Goal: Information Seeking & Learning: Learn about a topic

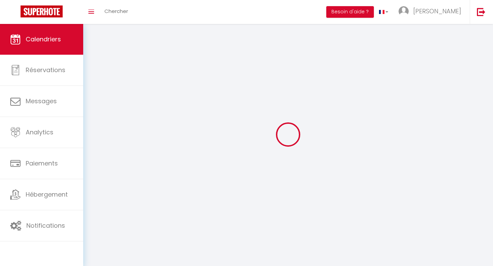
select select
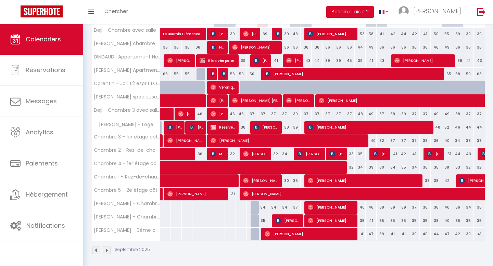
scroll to position [113, 0]
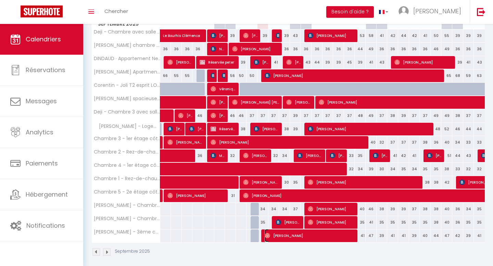
click at [293, 237] on span "[PERSON_NAME]" at bounding box center [310, 235] width 91 height 13
select select "OK"
select select "0"
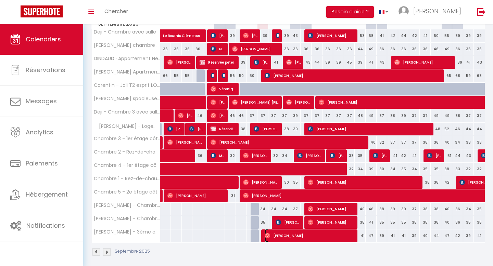
select select "1"
select select
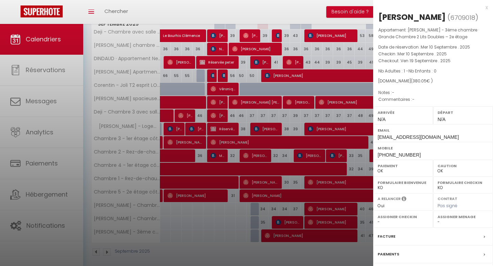
click at [287, 205] on div at bounding box center [246, 133] width 493 height 266
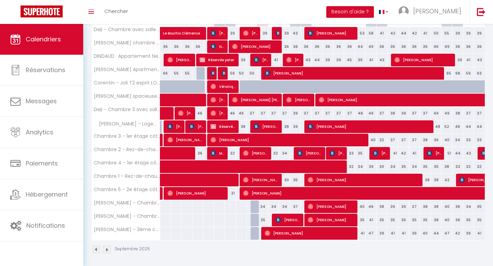
scroll to position [117, 0]
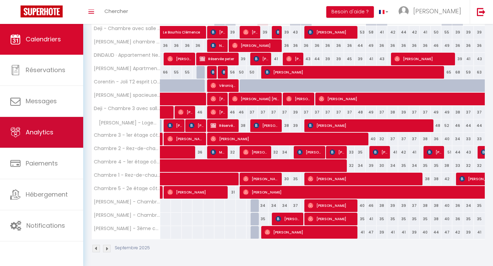
click at [50, 134] on span "Analytics" at bounding box center [40, 132] width 28 height 9
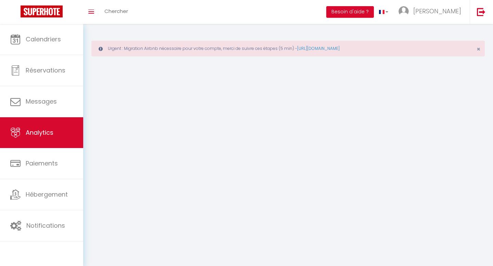
select select "2025"
select select "9"
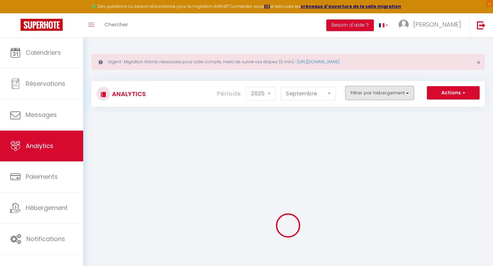
click at [374, 93] on button "Filtrer par hébergement" at bounding box center [379, 93] width 68 height 14
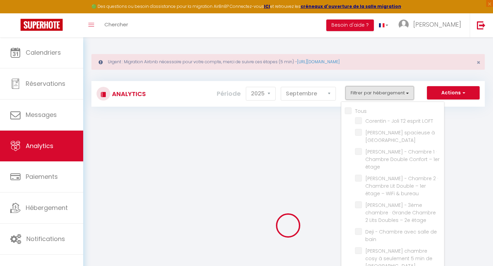
checkbox input "false"
checkbox LOFT "false"
checkbox Lambersart "false"
checkbox étage "false"
checkbox bureau "false"
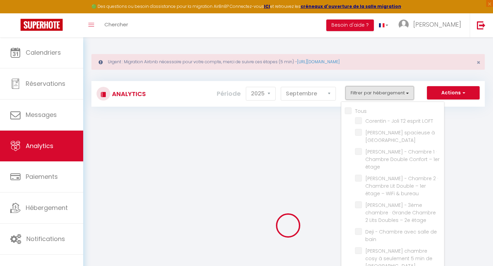
checkbox étage "false"
checkbox bain "false"
checkbox Lille "false"
checkbox jardin "false"
checkbox Chaleureux "false"
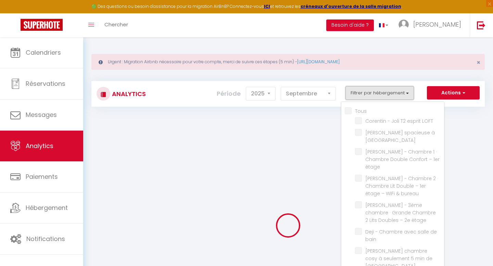
checkbox jardin "false"
checkbox rue "false"
checkbox Lille "false"
checkbox jardin "false"
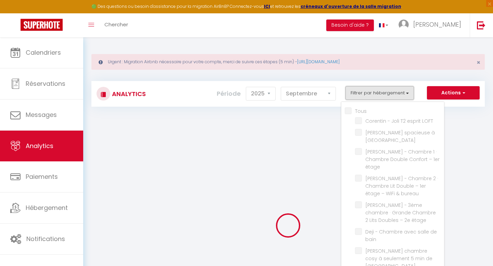
checkbox Logement "false"
checkbox bain "false"
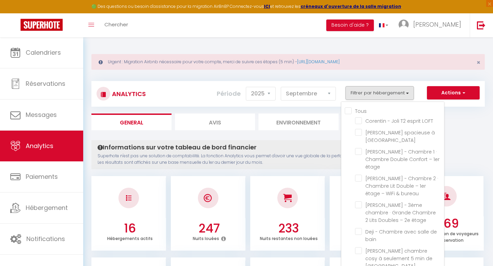
click at [349, 111] on input "Tous" at bounding box center [394, 110] width 99 height 7
checkbox input "true"
checkbox LOFT "true"
checkbox Lambersart "true"
checkbox étage "true"
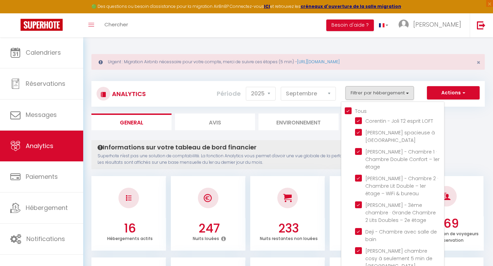
checkbox bureau "true"
checkbox étage "true"
checkbox bain "true"
checkbox Lille "true"
checkbox jardin "true"
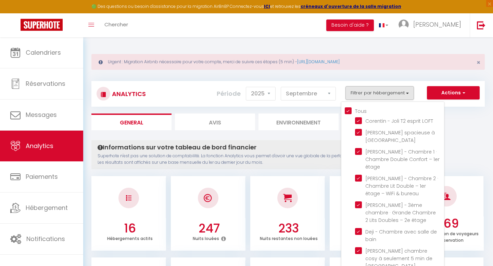
checkbox Chaleureux "true"
checkbox jardin "true"
checkbox rue "true"
checkbox Lille "true"
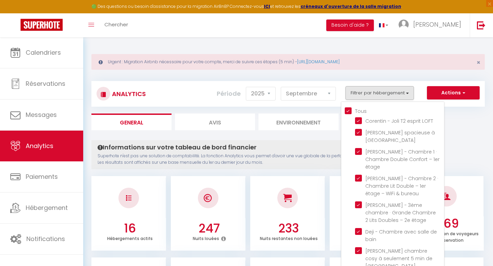
checkbox jardin "true"
checkbox Logement "true"
checkbox bain "true"
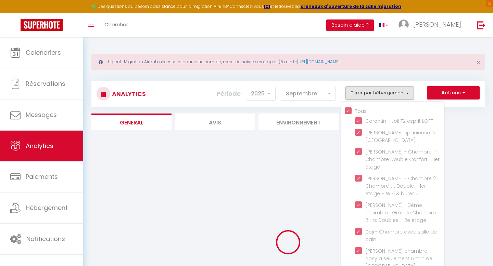
click at [350, 111] on input "Tous" at bounding box center [394, 110] width 99 height 7
checkbox input "false"
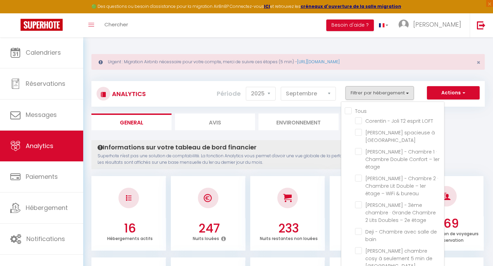
checkbox LOFT "false"
checkbox Lambersart "false"
checkbox étage "false"
checkbox bureau "false"
checkbox étage "false"
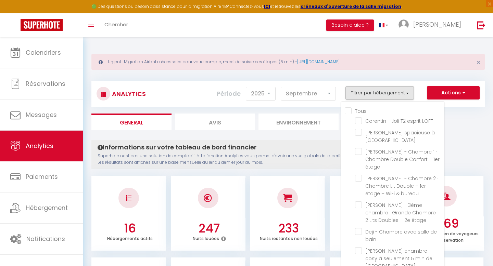
checkbox bain "false"
checkbox Lille "false"
checkbox jardin "false"
checkbox Chaleureux "false"
checkbox jardin "false"
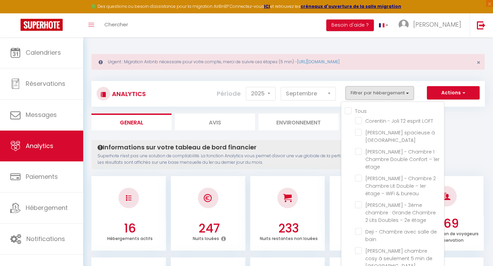
checkbox rue "false"
checkbox Lille "false"
checkbox jardin "false"
checkbox Logement "false"
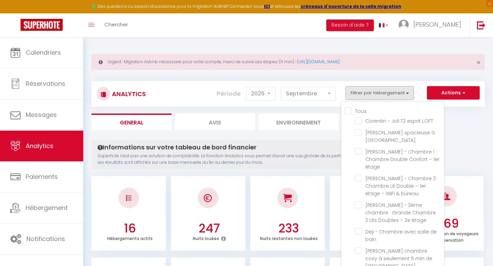
checkbox bain "false"
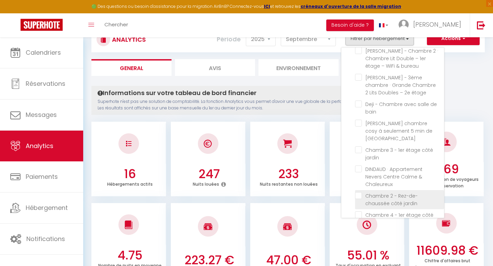
scroll to position [66, 0]
